Goal: Use online tool/utility: Utilize a website feature to perform a specific function

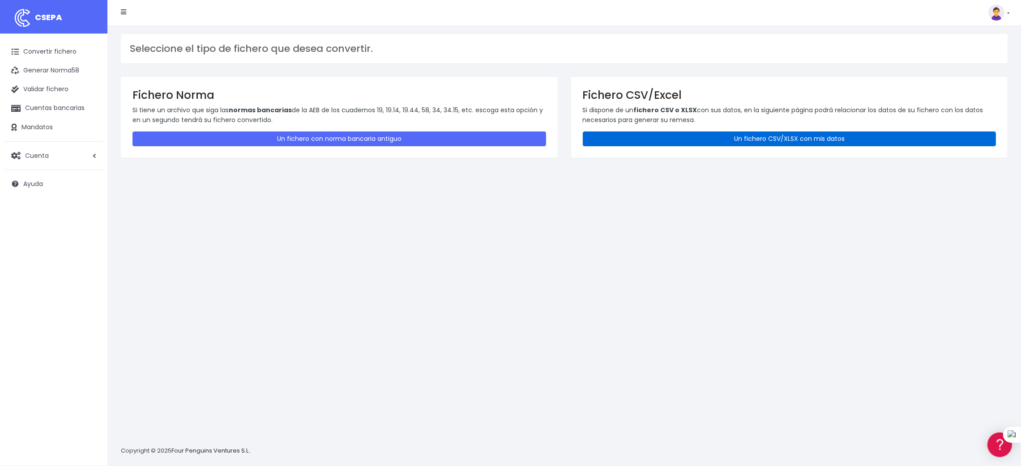
click at [808, 136] on link "Un fichero CSV/XLSX con mis datos" at bounding box center [790, 139] width 414 height 15
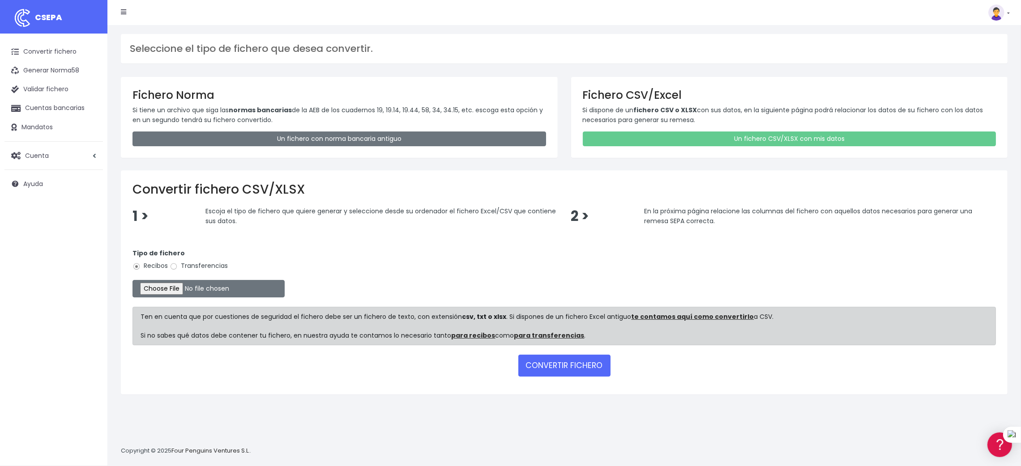
click at [197, 268] on label "Transferencias" at bounding box center [199, 265] width 58 height 9
click at [178, 268] on input "Transferencias" at bounding box center [174, 267] width 8 height 8
radio input "true"
click at [182, 290] on input "file" at bounding box center [209, 288] width 152 height 17
type input "C:\fakepath\SEPA PLANTILLA PROVEEDORES.xlsx"
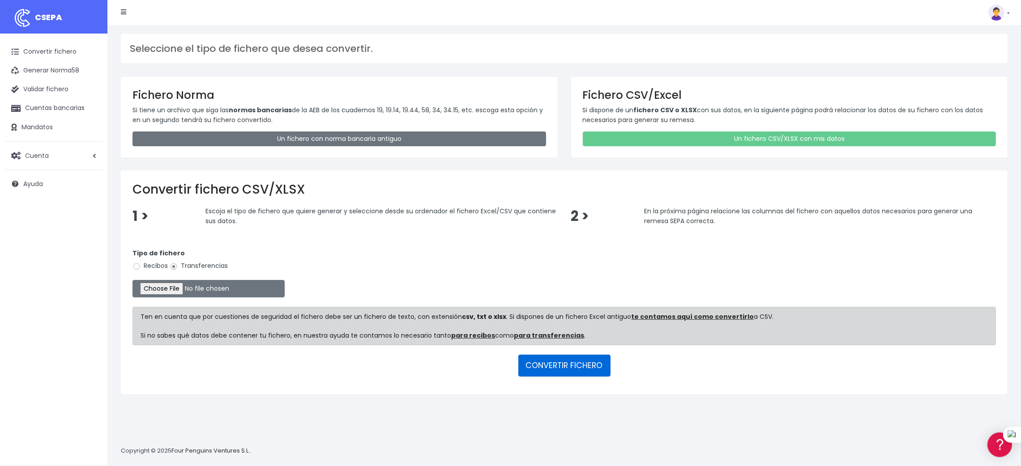
click at [579, 367] on button "CONVERTIR FICHERO" at bounding box center [564, 365] width 92 height 21
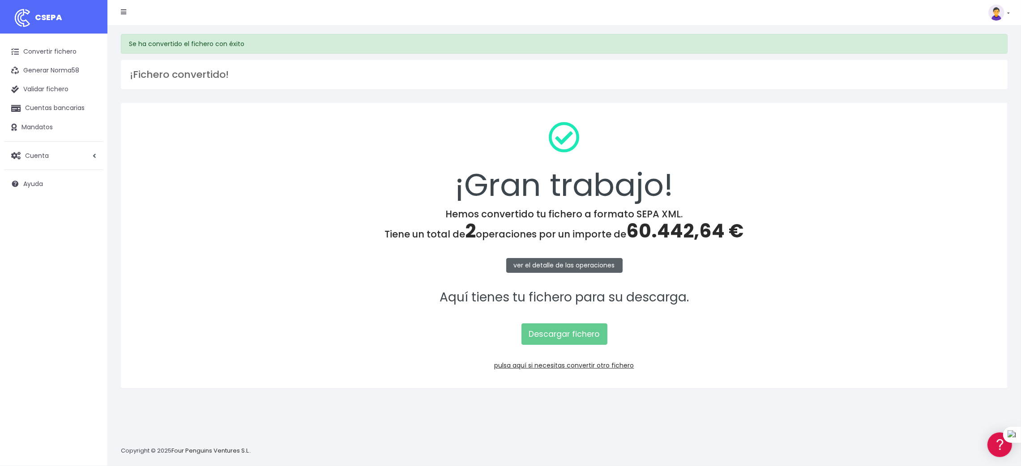
click at [558, 266] on link "ver el detalle de las operaciones" at bounding box center [564, 265] width 116 height 15
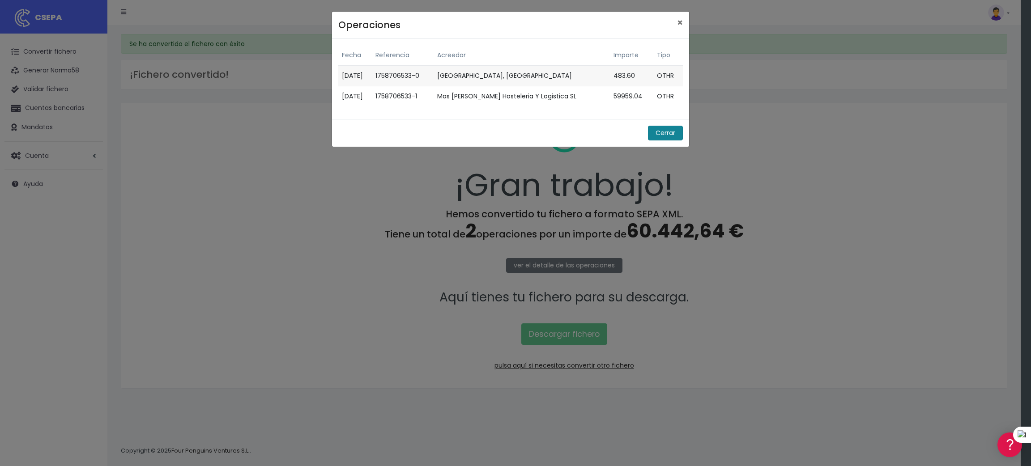
click at [668, 134] on button "Cerrar" at bounding box center [665, 133] width 35 height 15
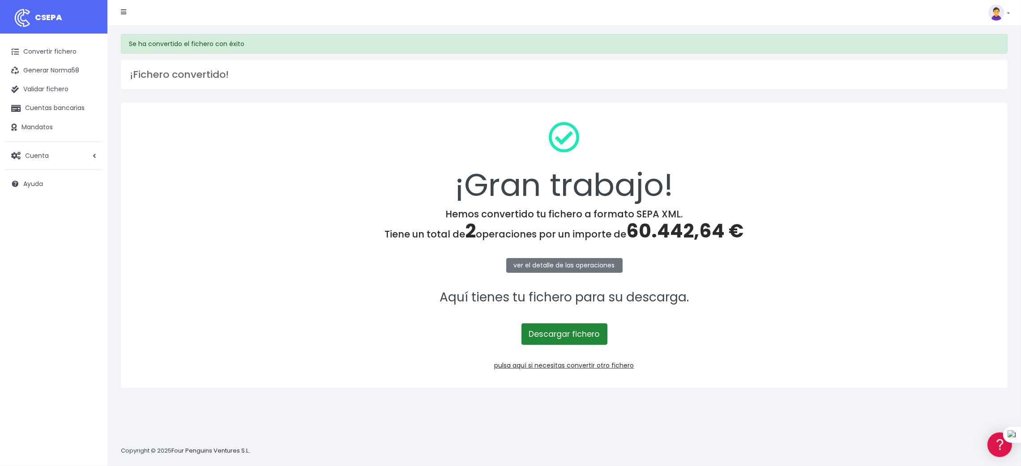
click at [550, 332] on link "Descargar fichero" at bounding box center [565, 334] width 86 height 21
